Goal: Use online tool/utility: Utilize a website feature to perform a specific function

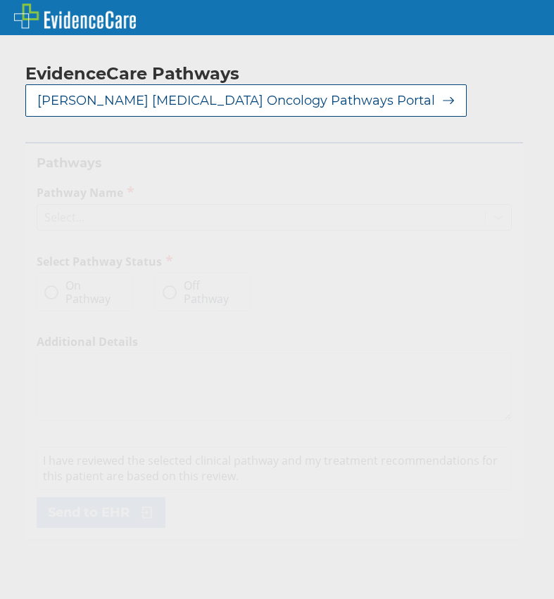
click at [130, 223] on div "Select..." at bounding box center [260, 217] width 447 height 24
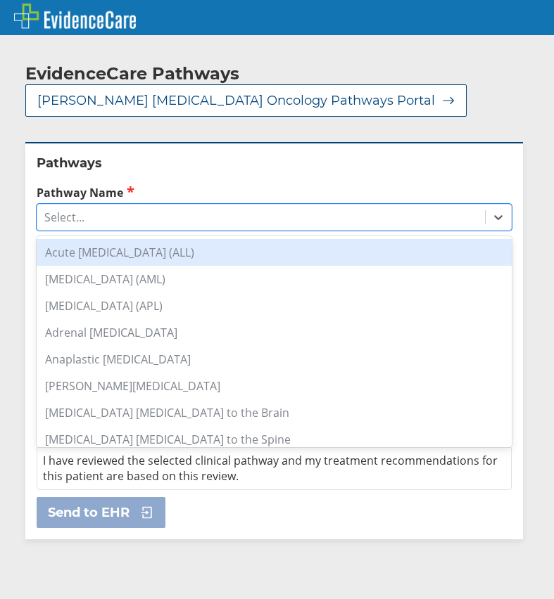
click at [136, 257] on div "Acute [MEDICAL_DATA] (ALL)" at bounding box center [274, 252] width 475 height 27
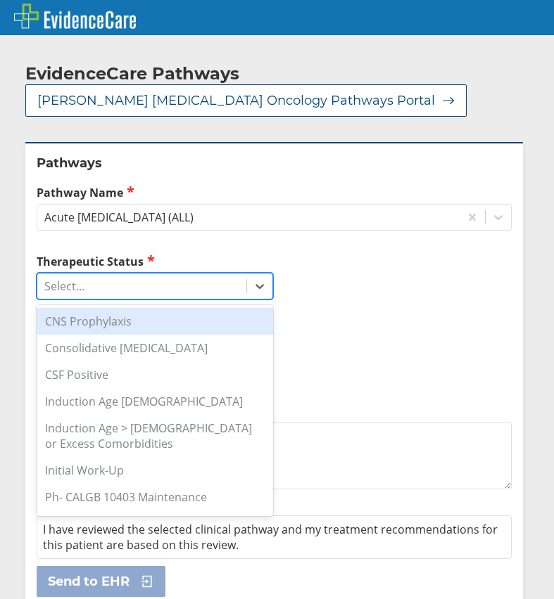
click at [61, 291] on div "Select..." at bounding box center [64, 286] width 40 height 15
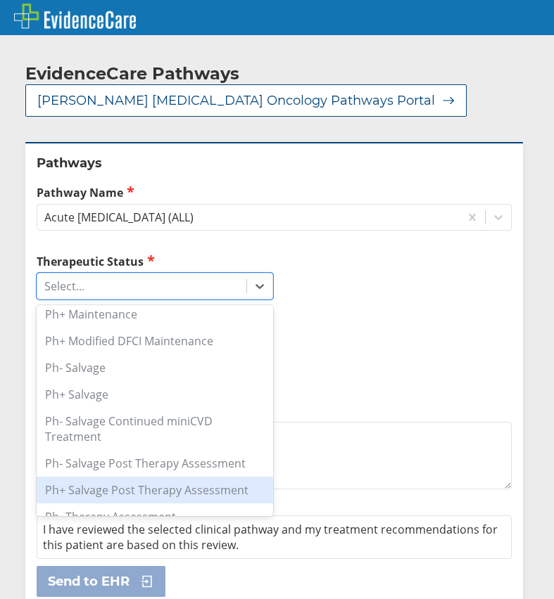
scroll to position [487, 0]
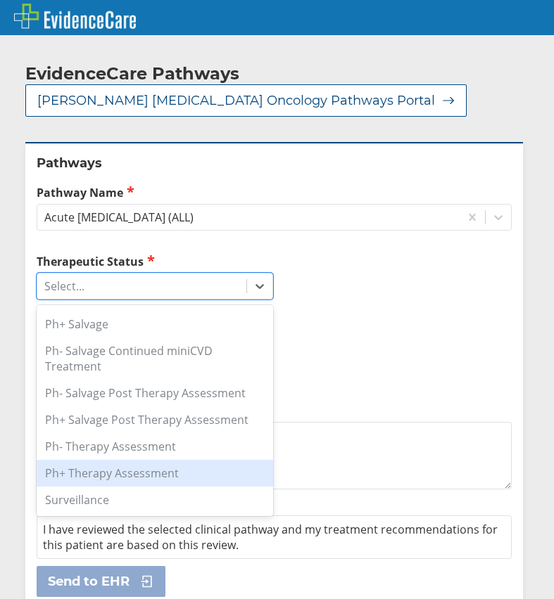
click at [117, 470] on div "Ph+ Therapy Assessment" at bounding box center [155, 473] width 236 height 27
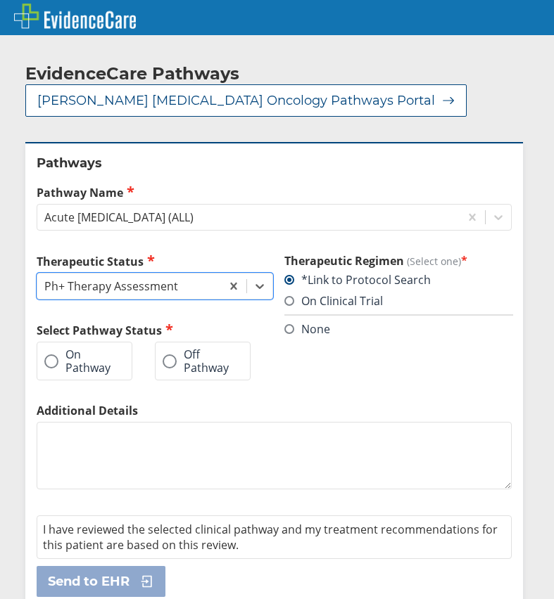
click at [93, 360] on label "On Pathway" at bounding box center [77, 361] width 66 height 26
click at [0, 0] on input "On Pathway" at bounding box center [0, 0] width 0 height 0
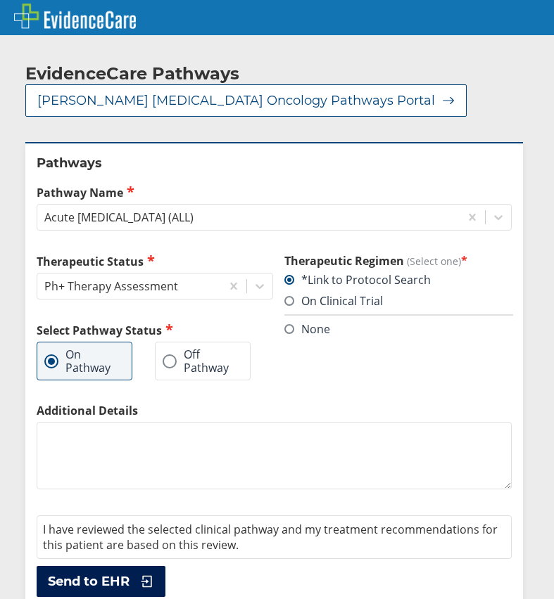
click at [98, 575] on span "Send to EHR" at bounding box center [89, 581] width 82 height 17
